Goal: Transaction & Acquisition: Obtain resource

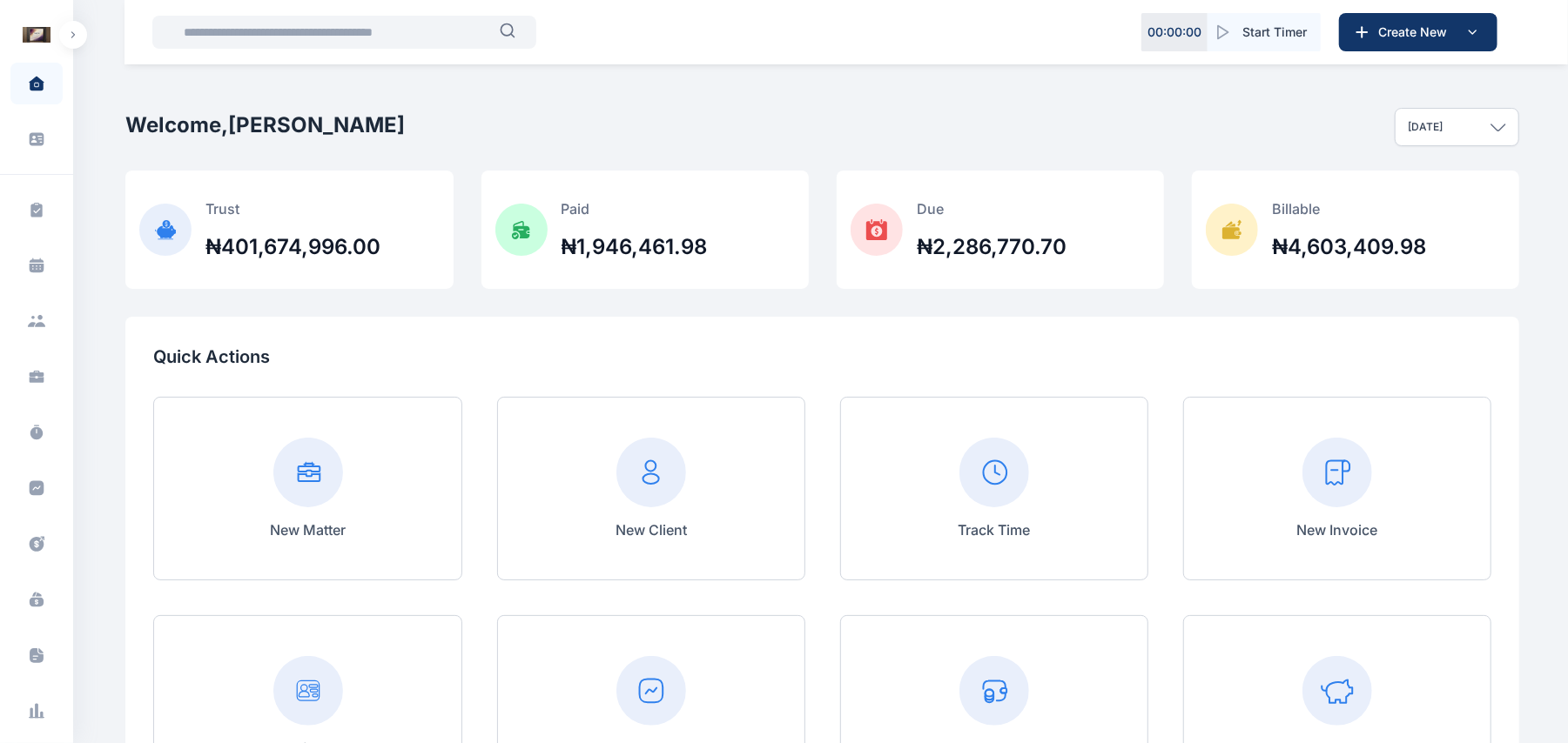
click at [63, 32] on button "button" at bounding box center [73, 34] width 28 height 28
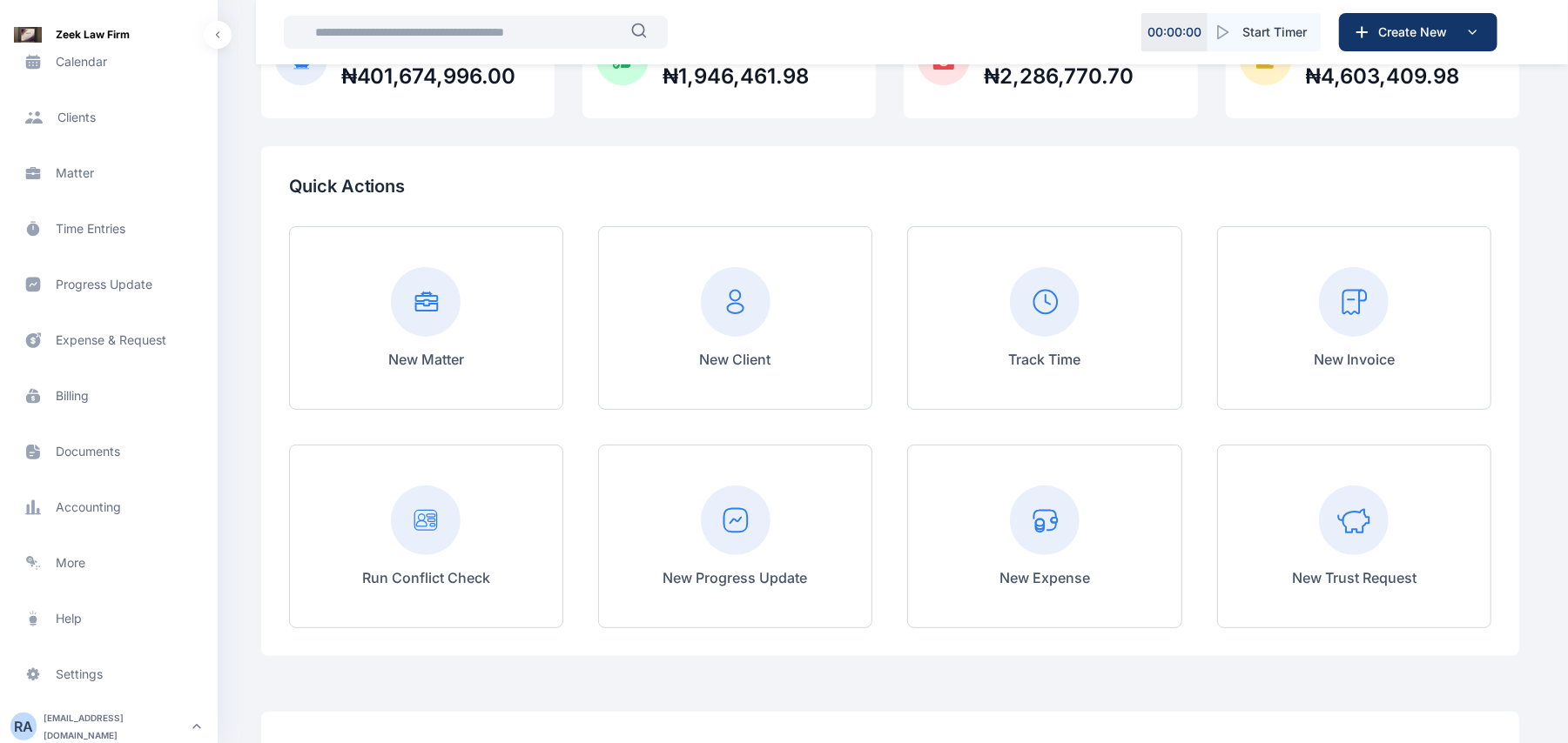
scroll to position [136, 0]
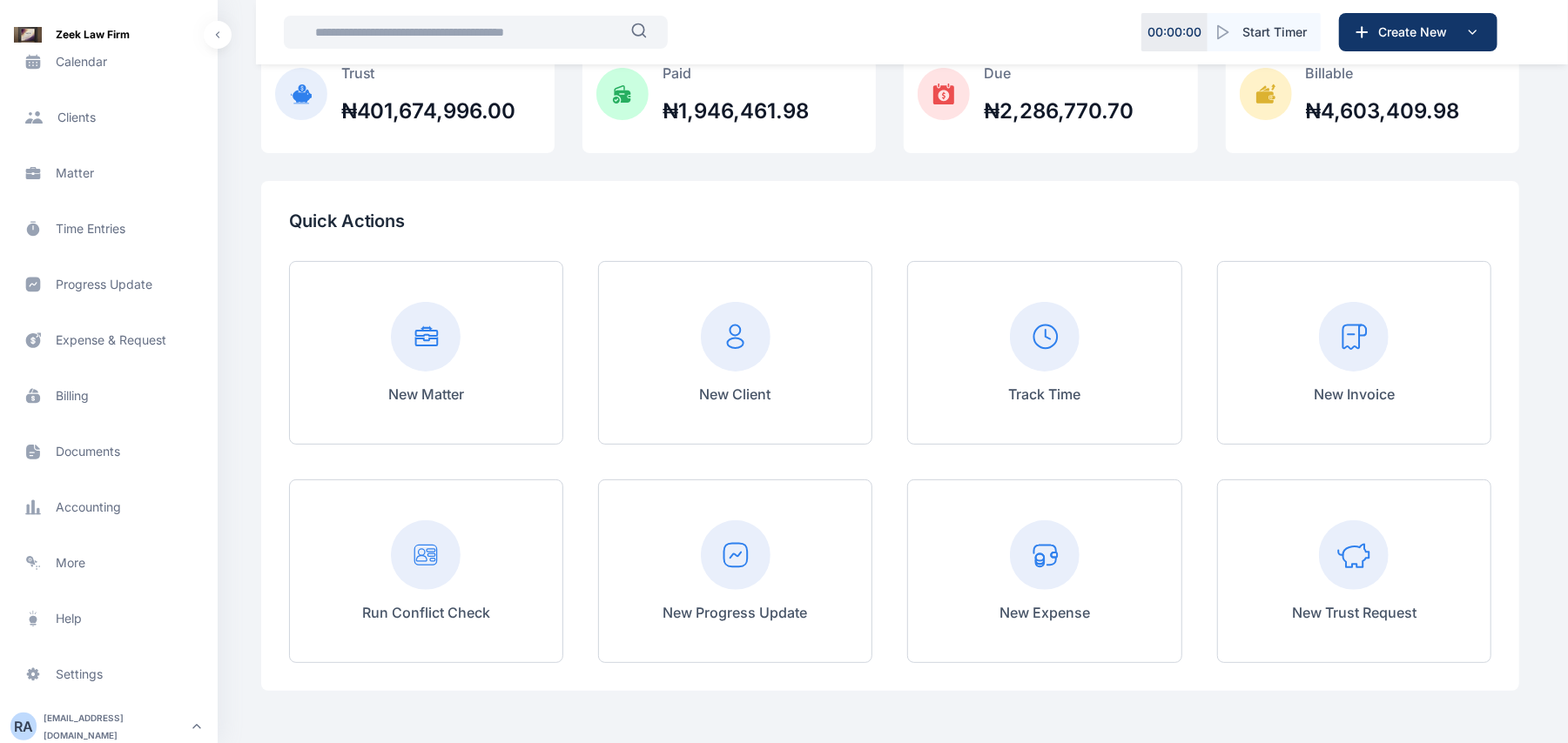
click at [1356, 417] on div "New Invoice" at bounding box center [1355, 353] width 275 height 184
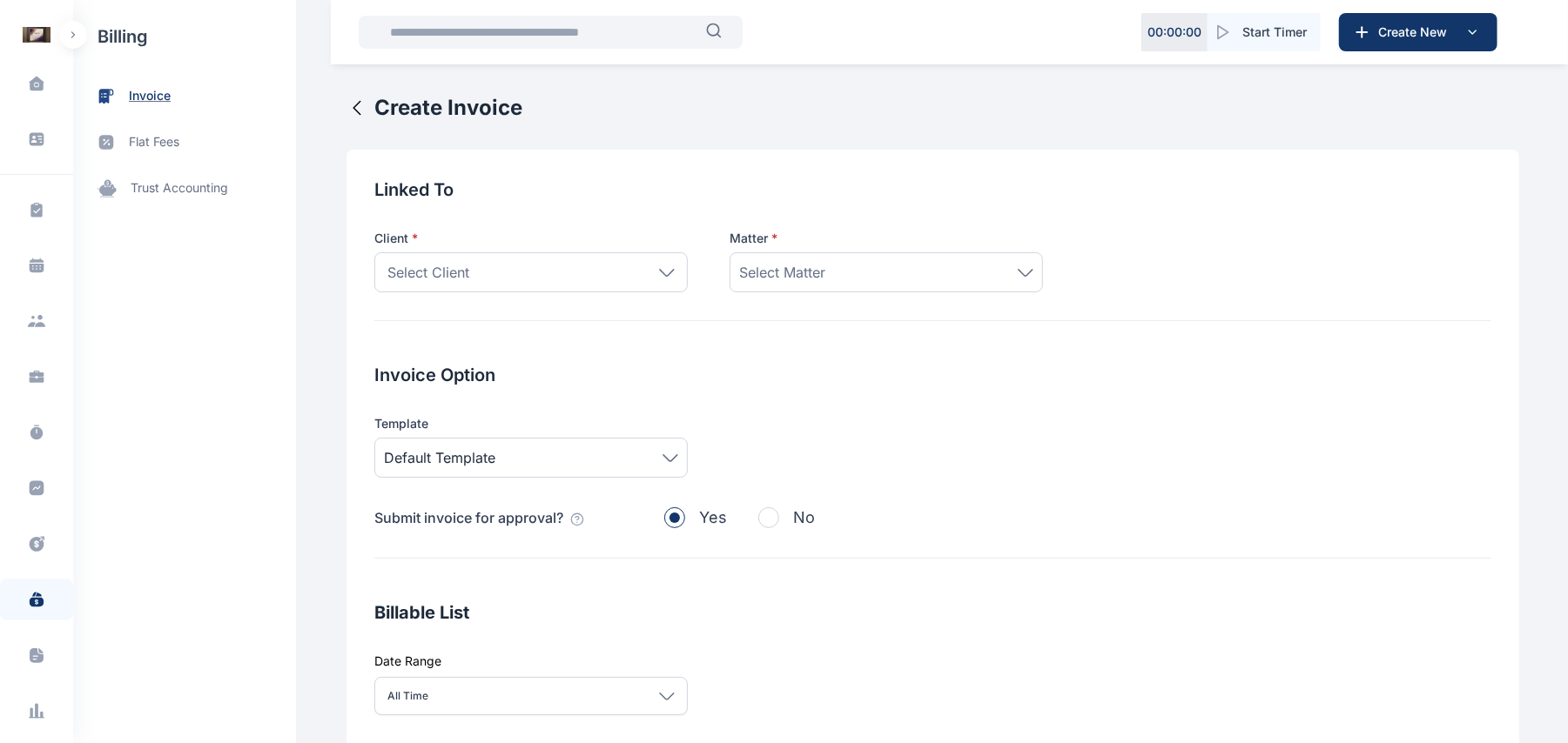
click at [175, 99] on span "invoice" at bounding box center [185, 95] width 223 height 46
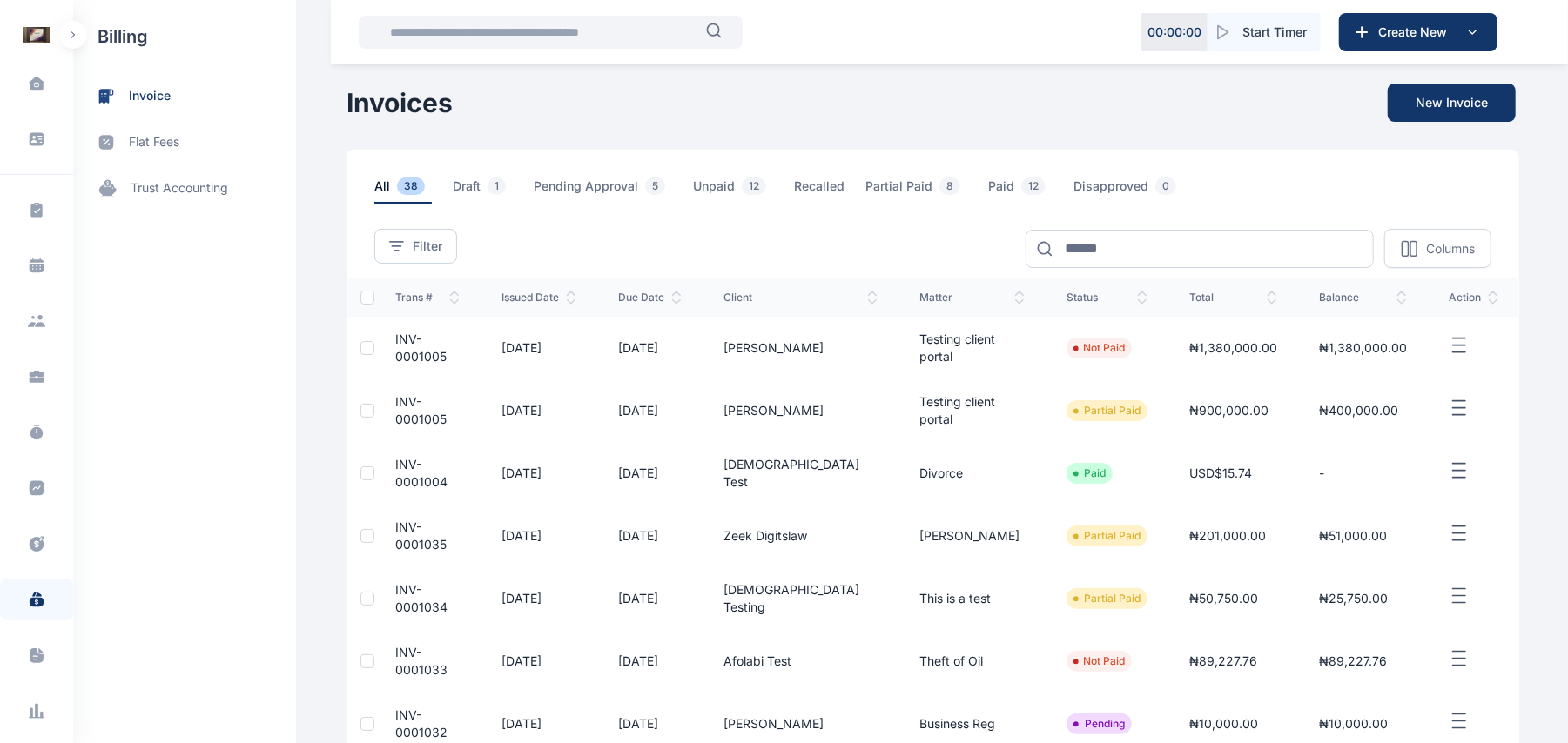
click at [1464, 339] on icon "button" at bounding box center [1459, 345] width 21 height 22
click at [1401, 469] on div "Download PDF" at bounding box center [1400, 483] width 174 height 39
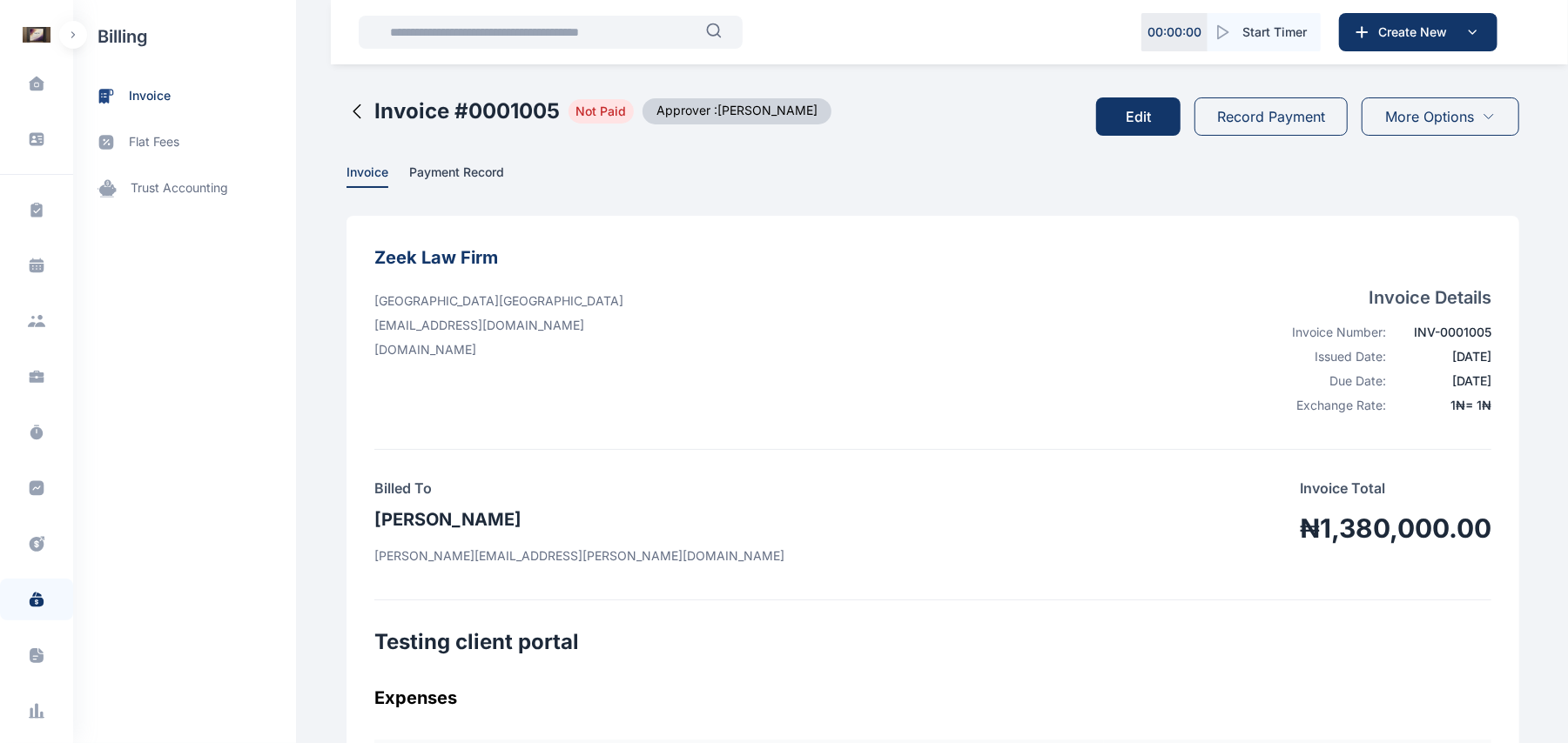
click at [77, 26] on button "button" at bounding box center [73, 34] width 28 height 28
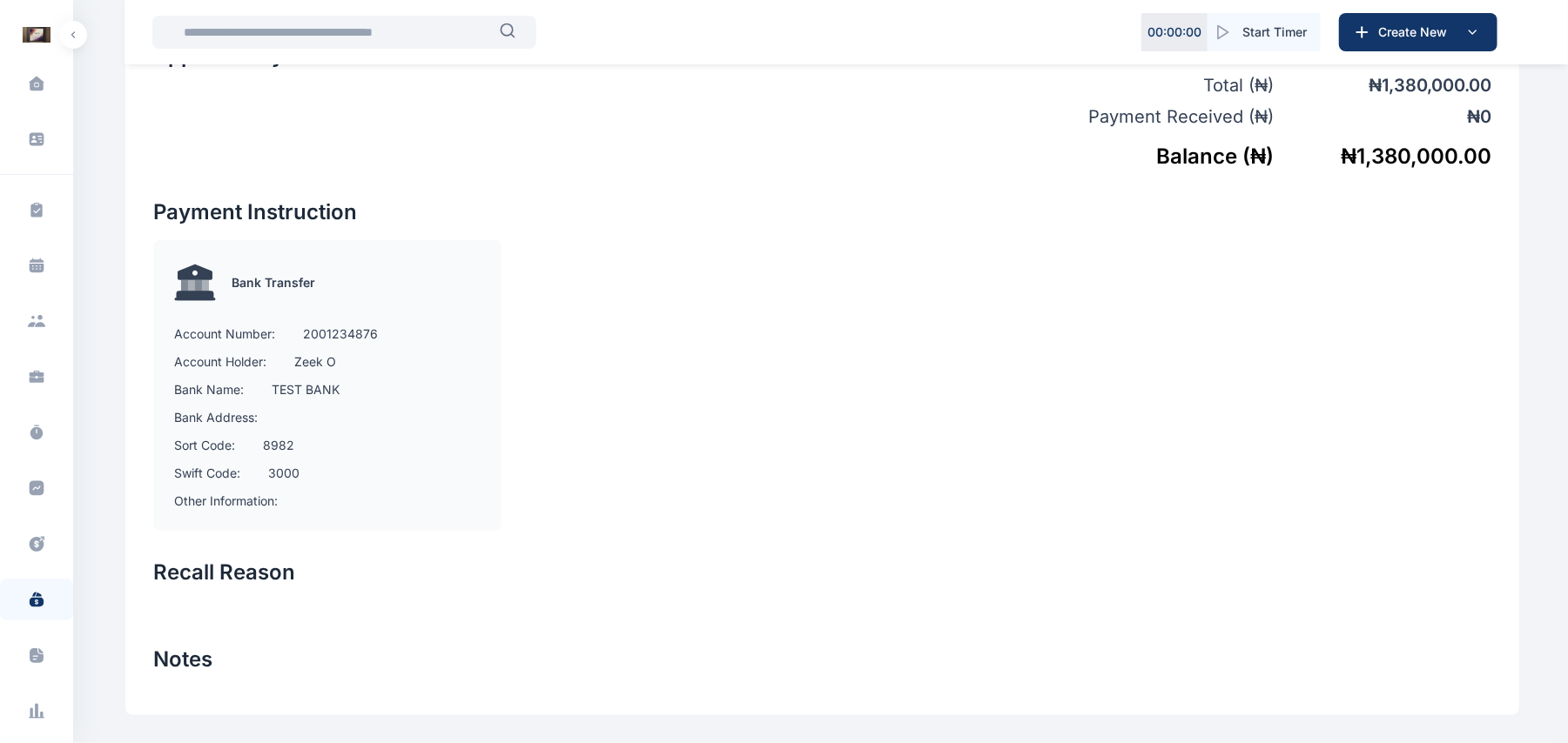
scroll to position [203, 0]
click at [35, 696] on div "Help help Settings settings R A [EMAIL_ADDRESS][DOMAIN_NAME]" at bounding box center [36, 667] width 73 height 167
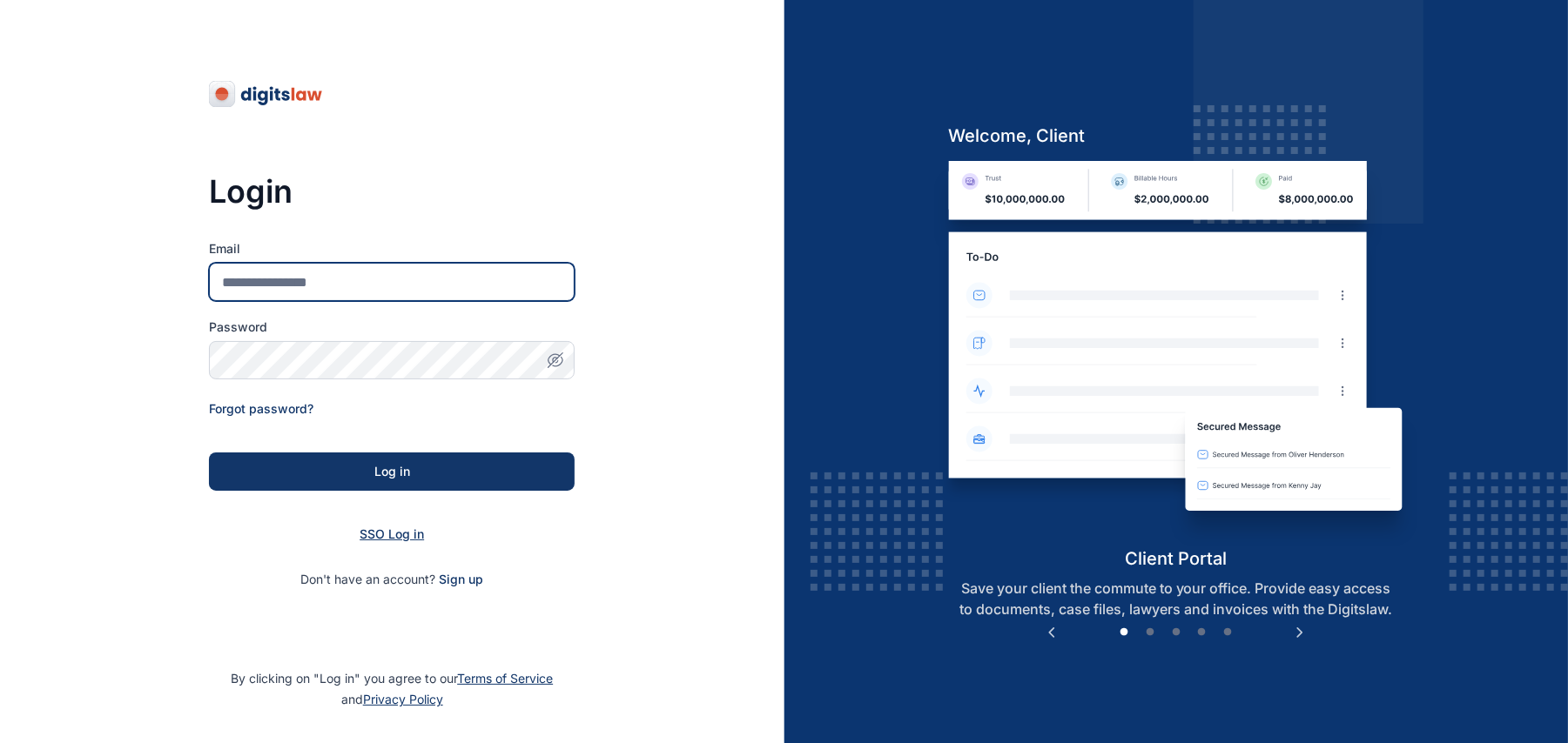
type input "**********"
click at [412, 533] on span "SSO Log in" at bounding box center [392, 533] width 65 height 14
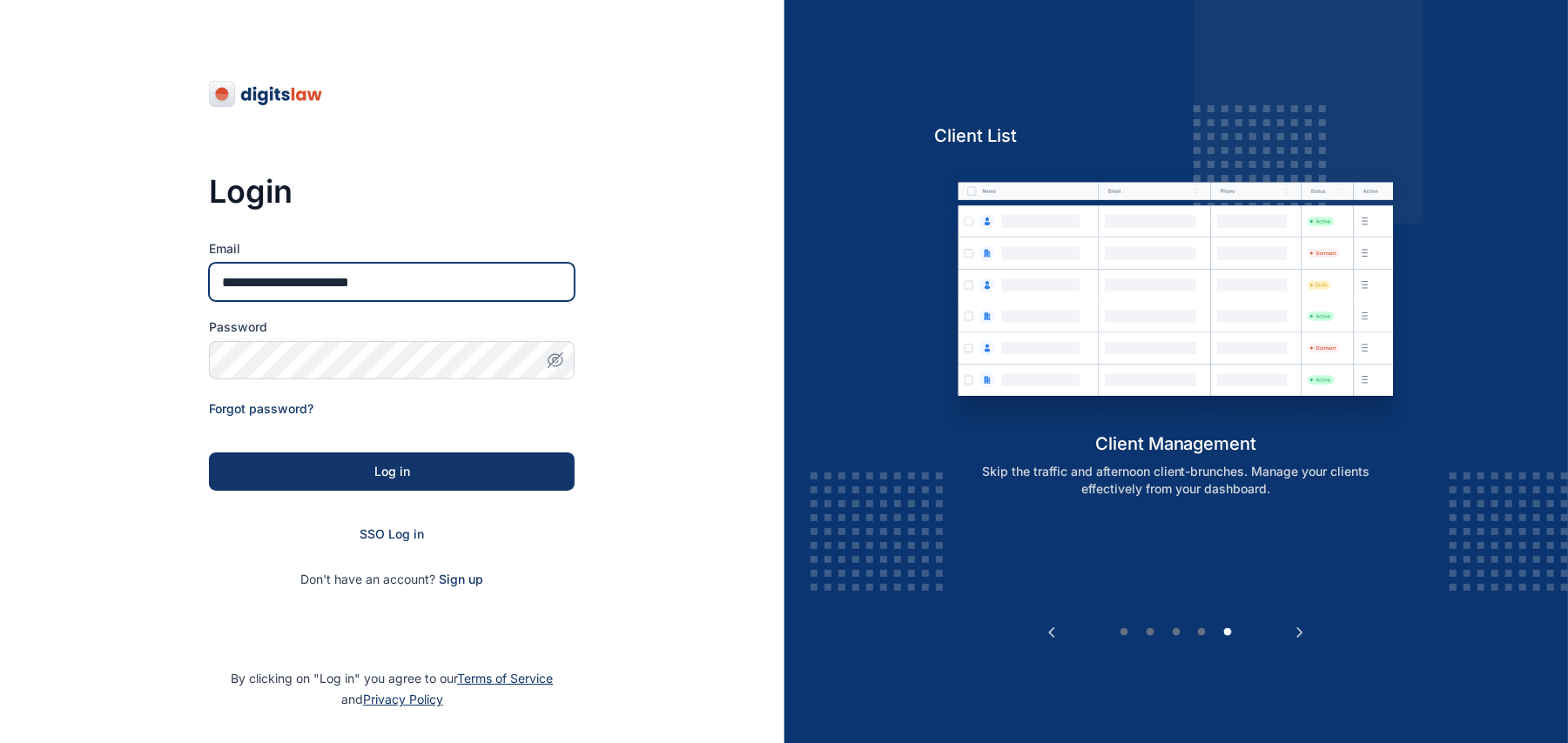
click at [303, 282] on input "**********" at bounding box center [392, 282] width 365 height 39
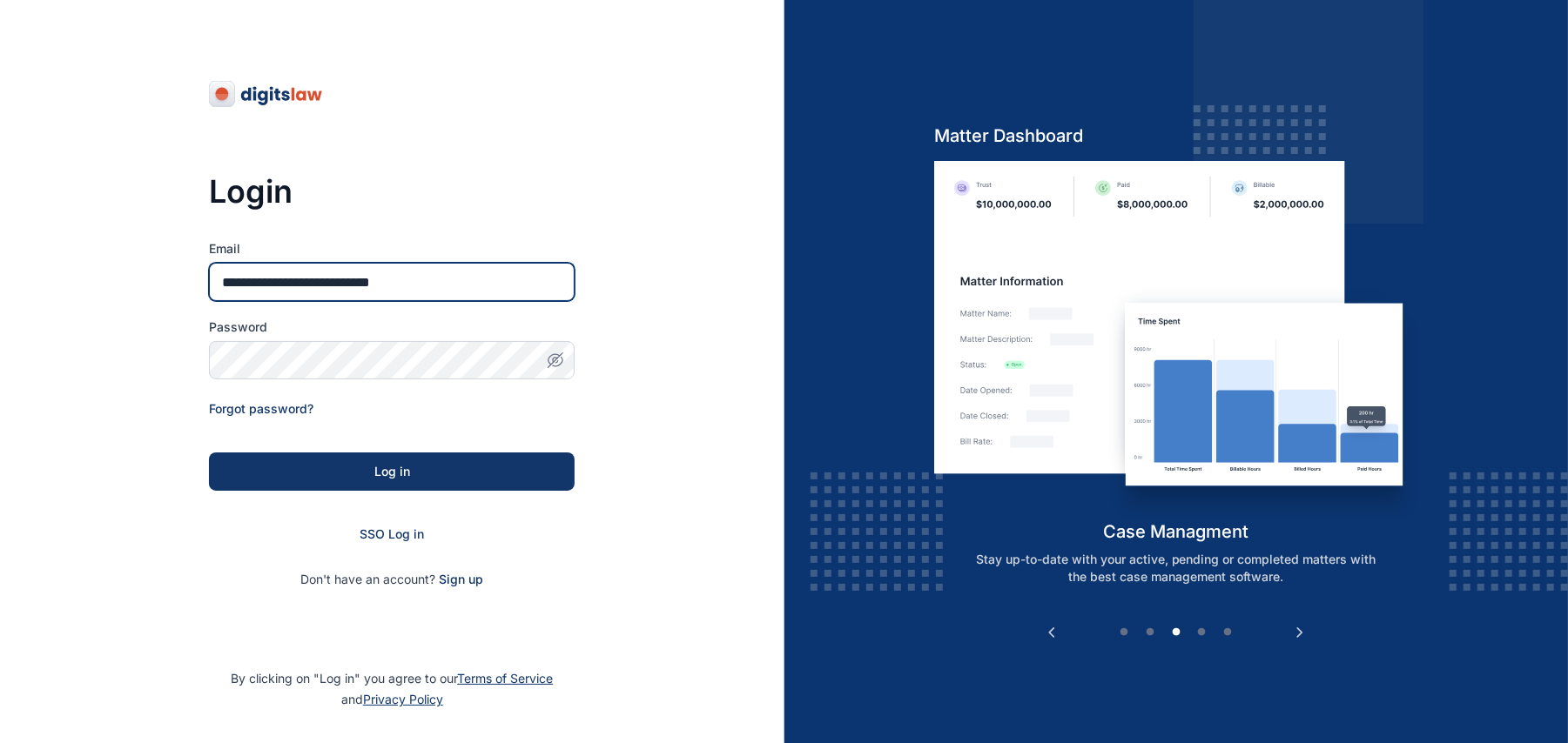
type input "**********"
click at [558, 365] on icon "button" at bounding box center [557, 363] width 10 height 9
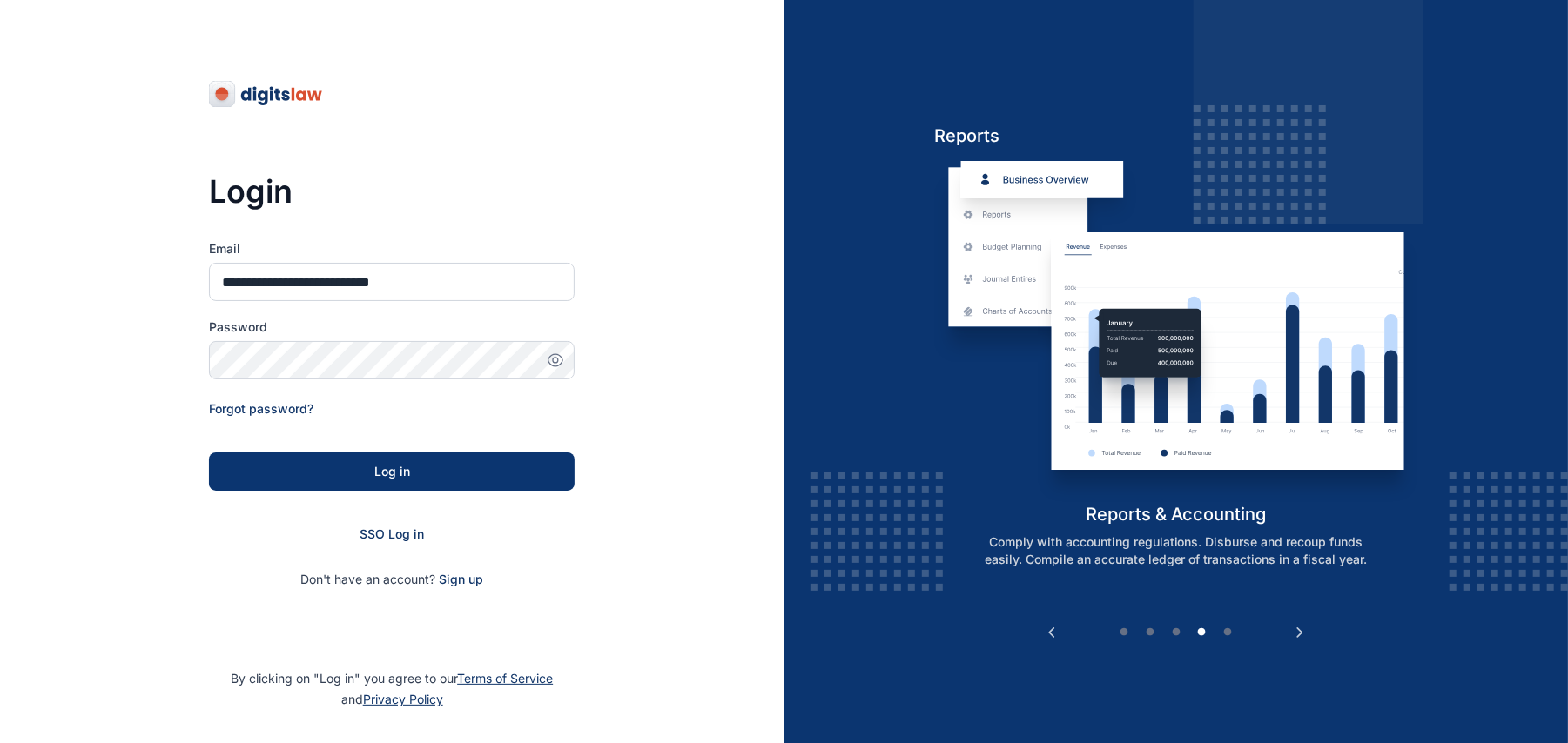
click at [491, 478] on div "Log in" at bounding box center [392, 471] width 310 height 17
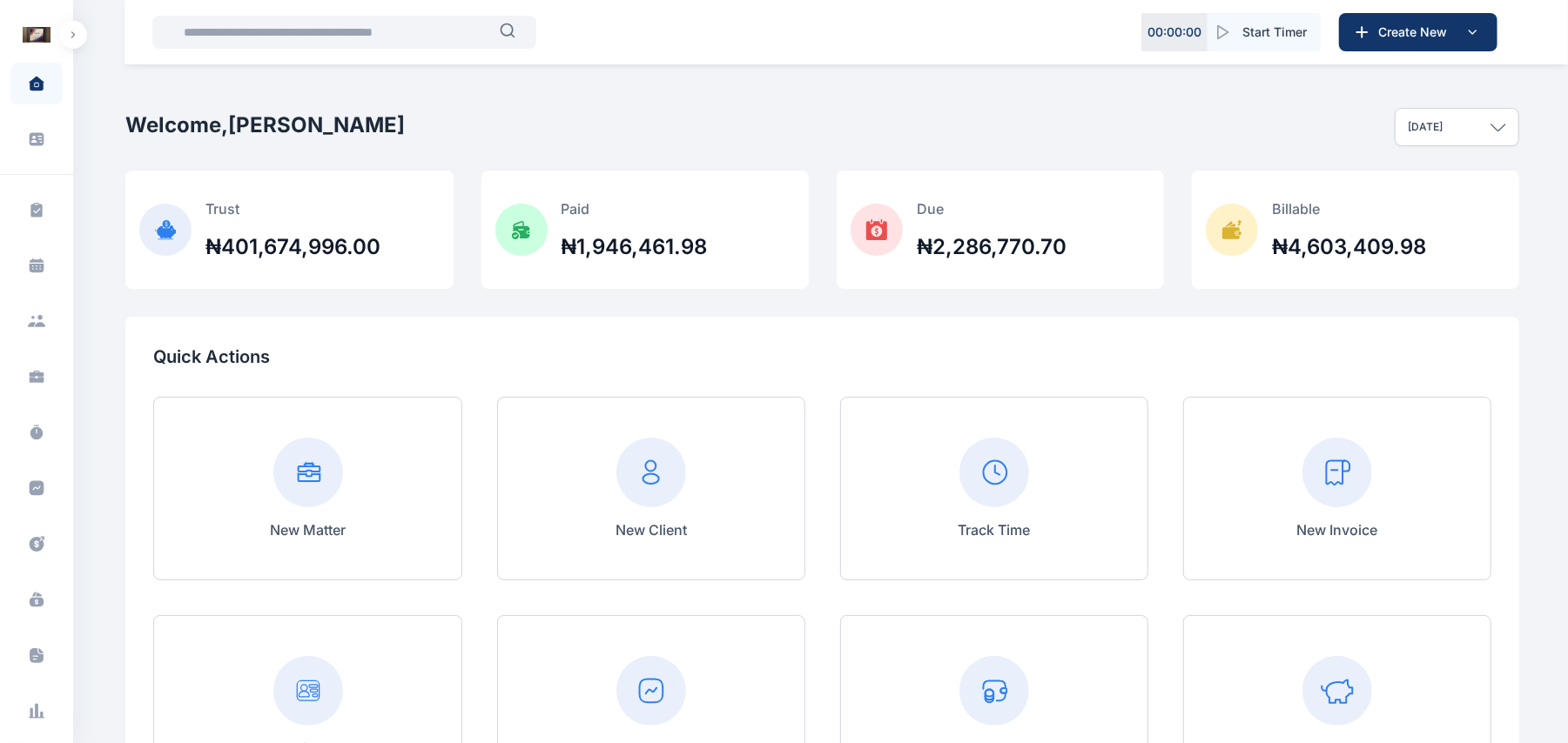
click at [1017, 335] on div "Quick Actions New Matter New Client Track Time New Invoice Run Conflict Check N…" at bounding box center [822, 571] width 1394 height 510
click at [77, 33] on button "button" at bounding box center [73, 34] width 28 height 28
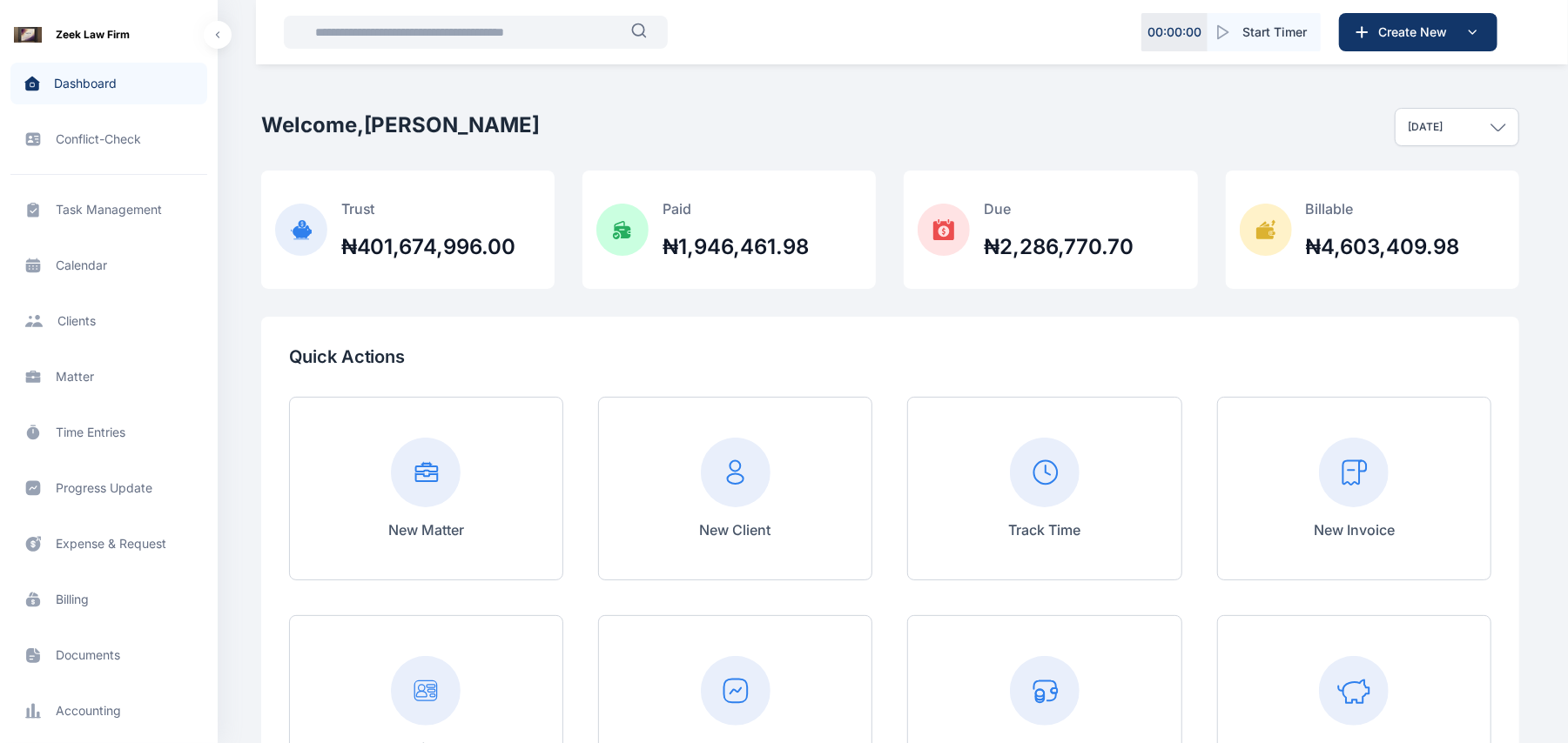
click at [1390, 465] on div at bounding box center [1355, 472] width 81 height 69
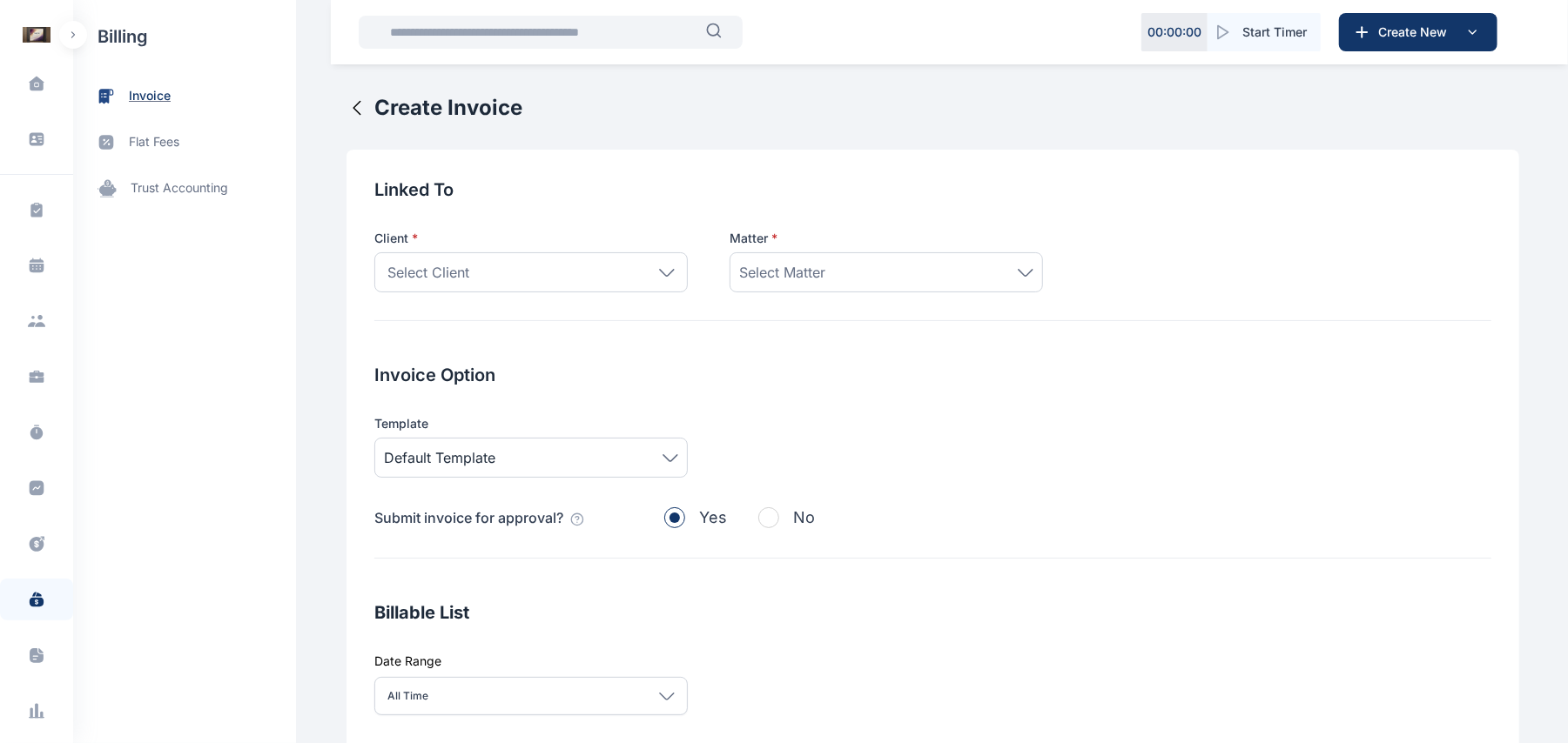
click at [140, 110] on span "invoice" at bounding box center [185, 95] width 223 height 46
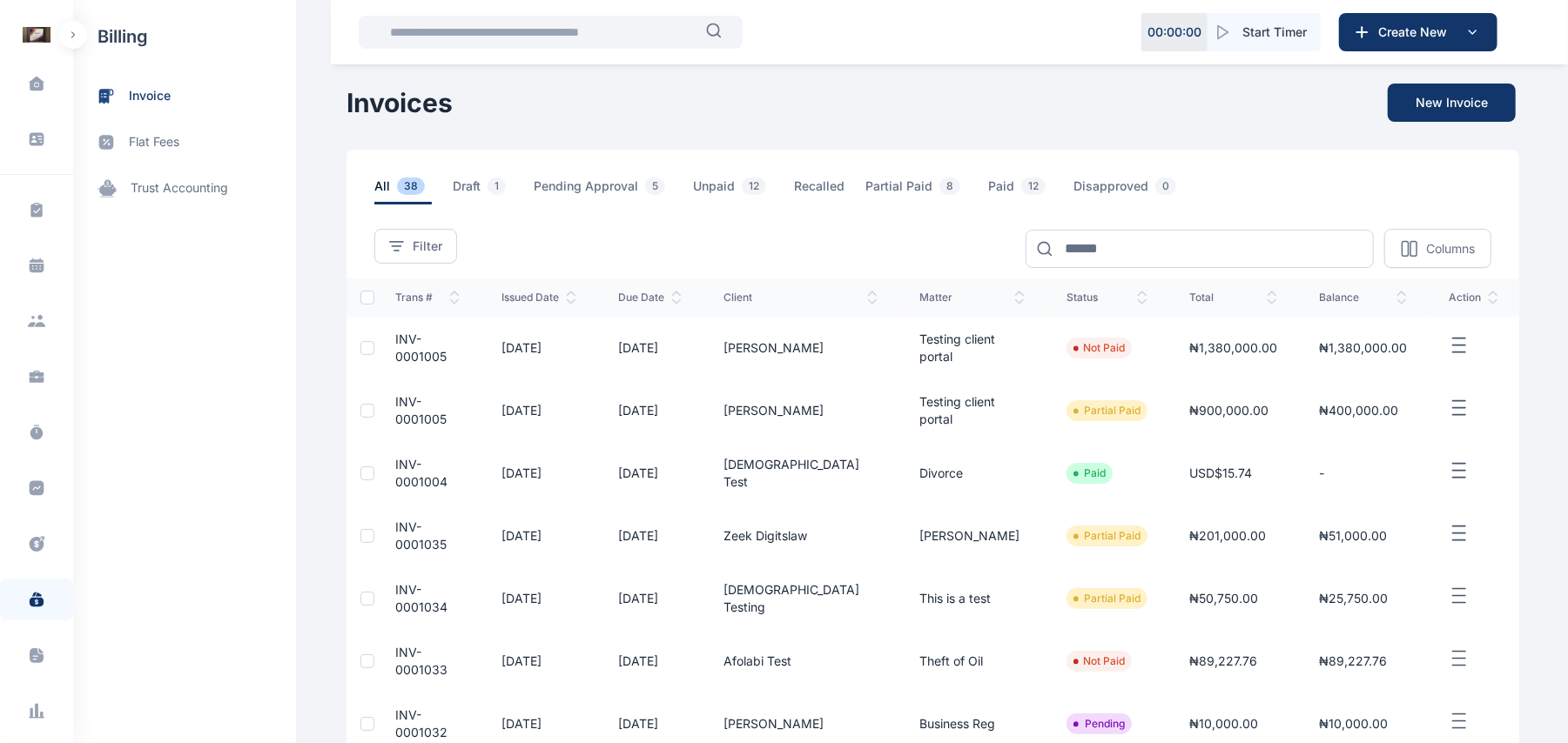
click at [1464, 335] on icon "button" at bounding box center [1459, 345] width 21 height 22
click at [1388, 470] on div "Download PDF" at bounding box center [1400, 483] width 174 height 39
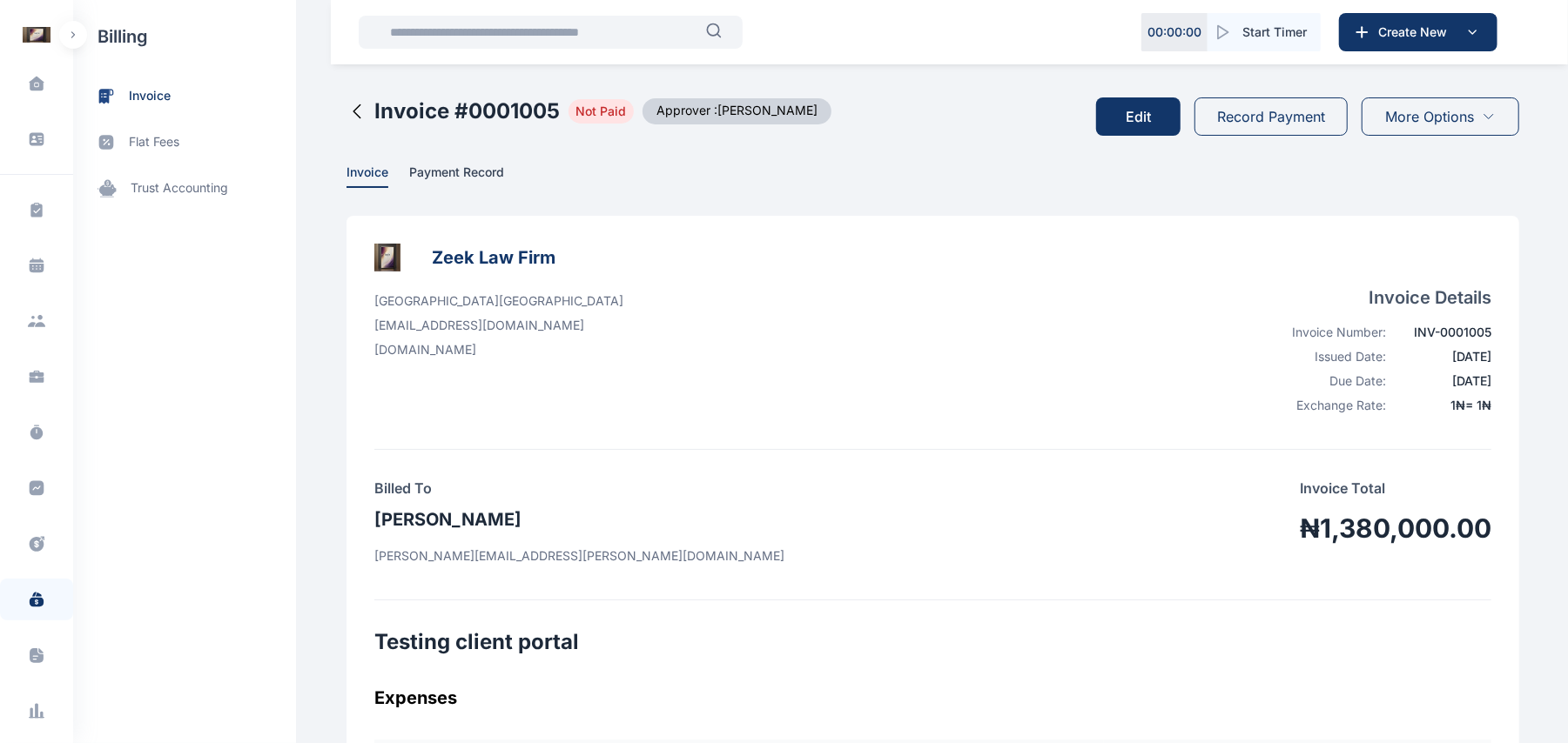
click at [374, 117] on h2 "Invoice # 0001005" at bounding box center [467, 111] width 185 height 28
